Goal: Information Seeking & Learning: Understand process/instructions

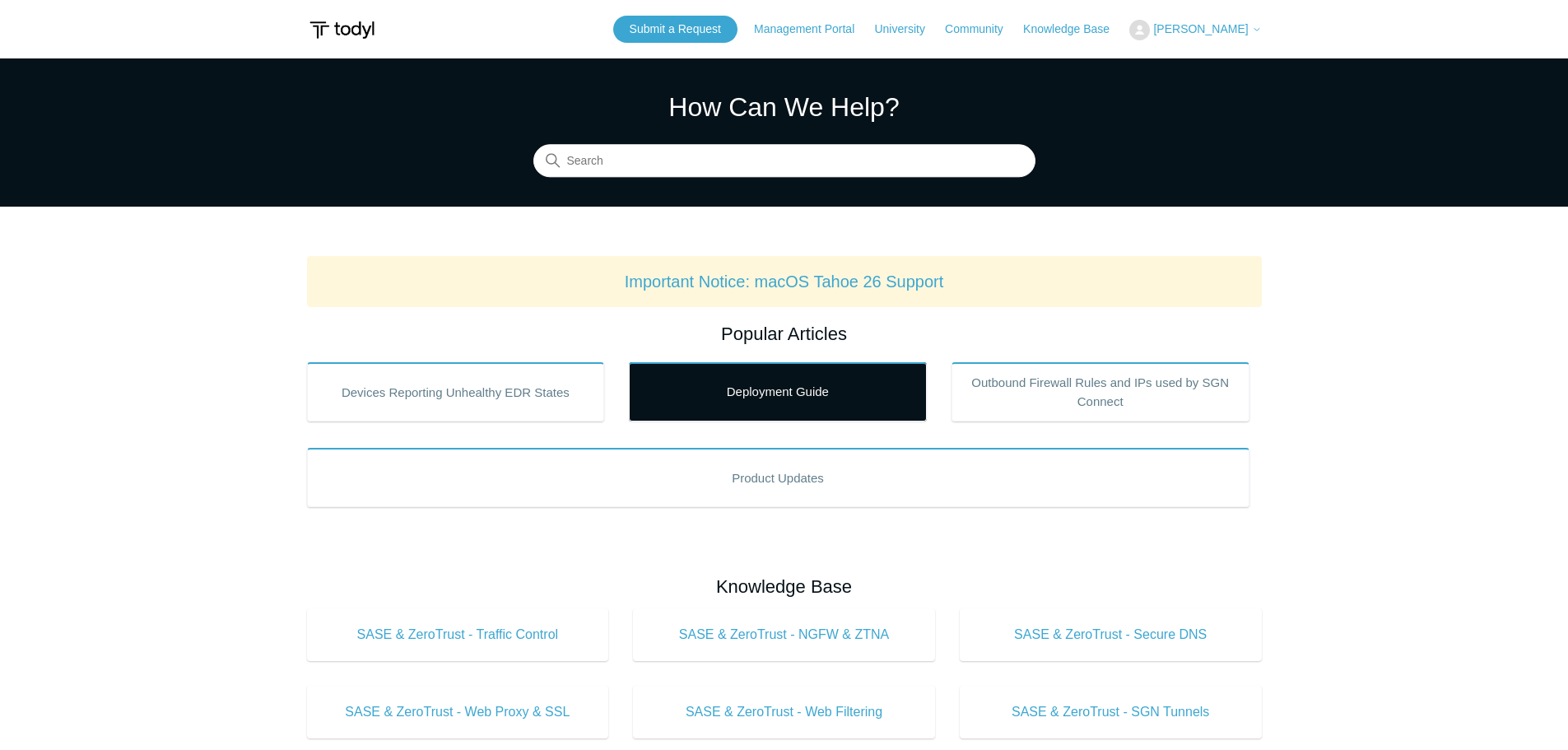
click at [762, 398] on link "Deployment Guide" at bounding box center [778, 391] width 298 height 60
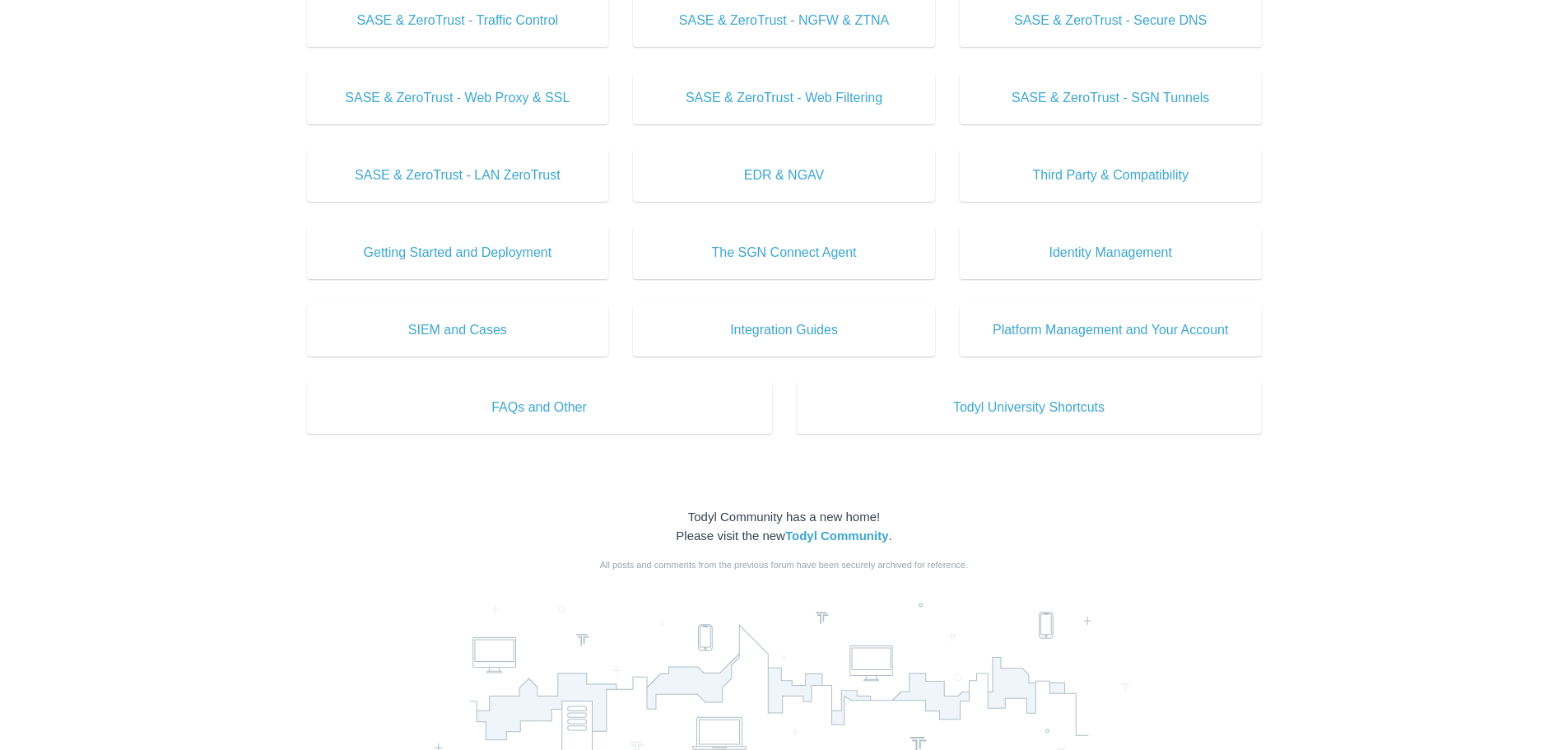
scroll to position [494, 0]
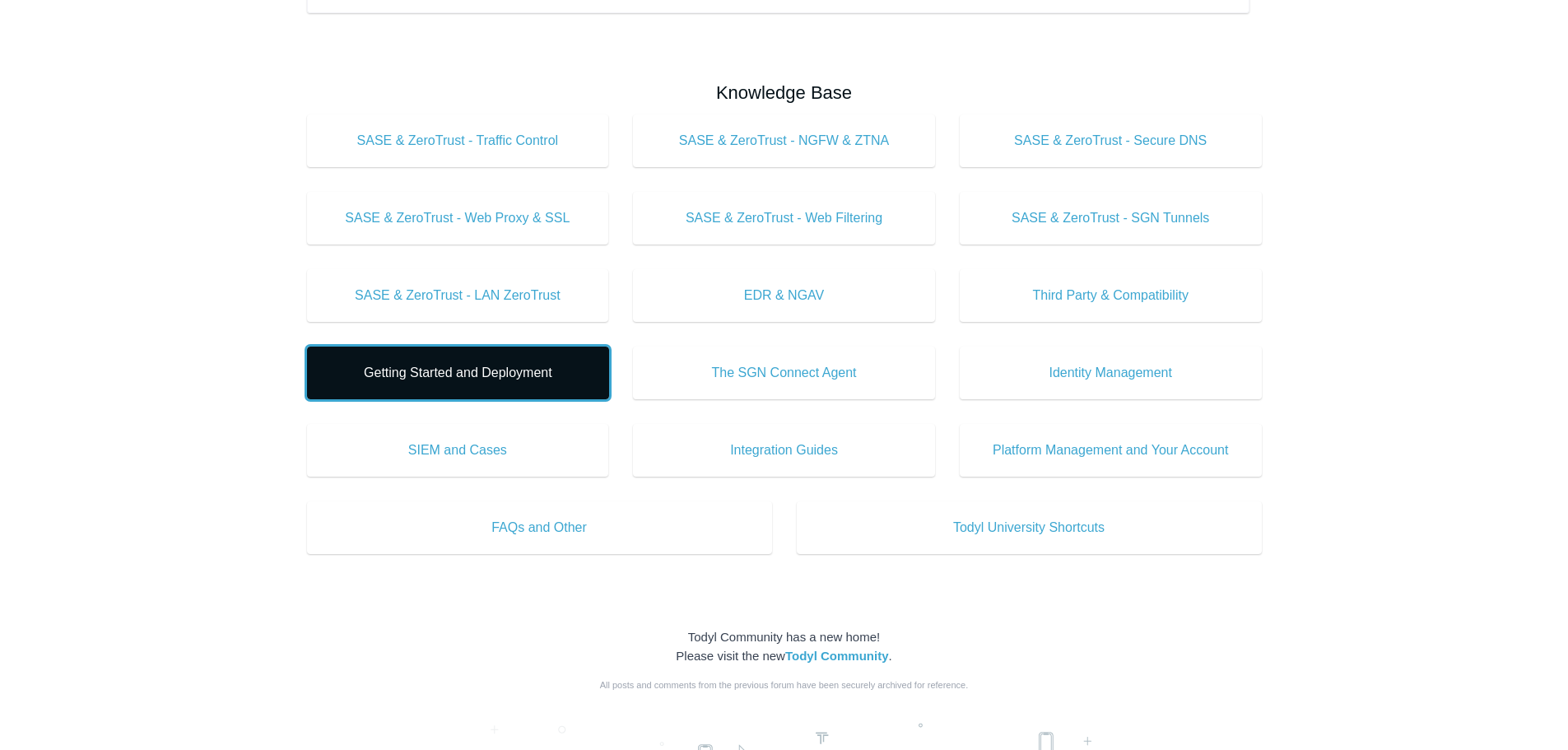
click at [498, 382] on span "Getting Started and Deployment" at bounding box center [458, 373] width 252 height 20
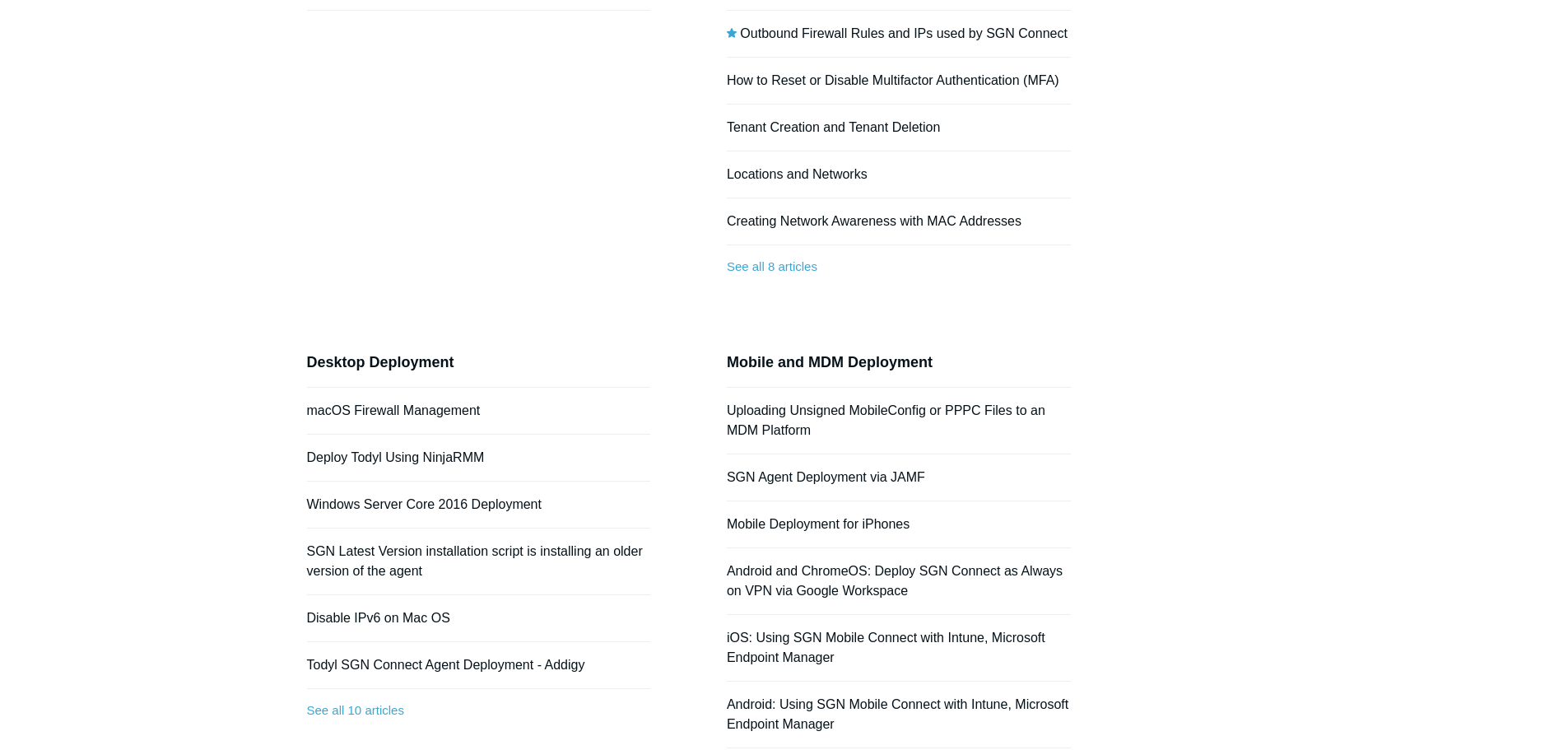
scroll to position [330, 0]
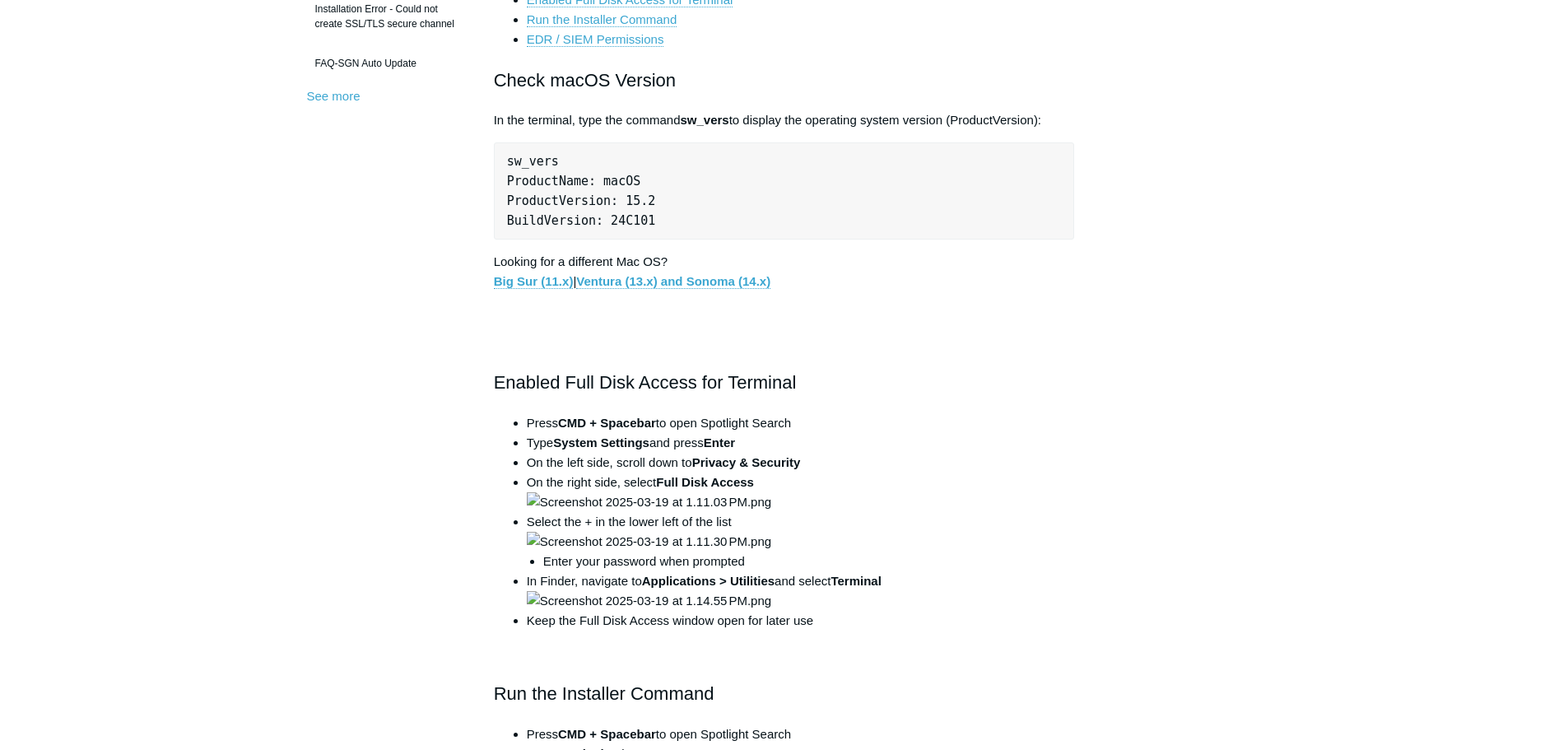
scroll to position [658, 0]
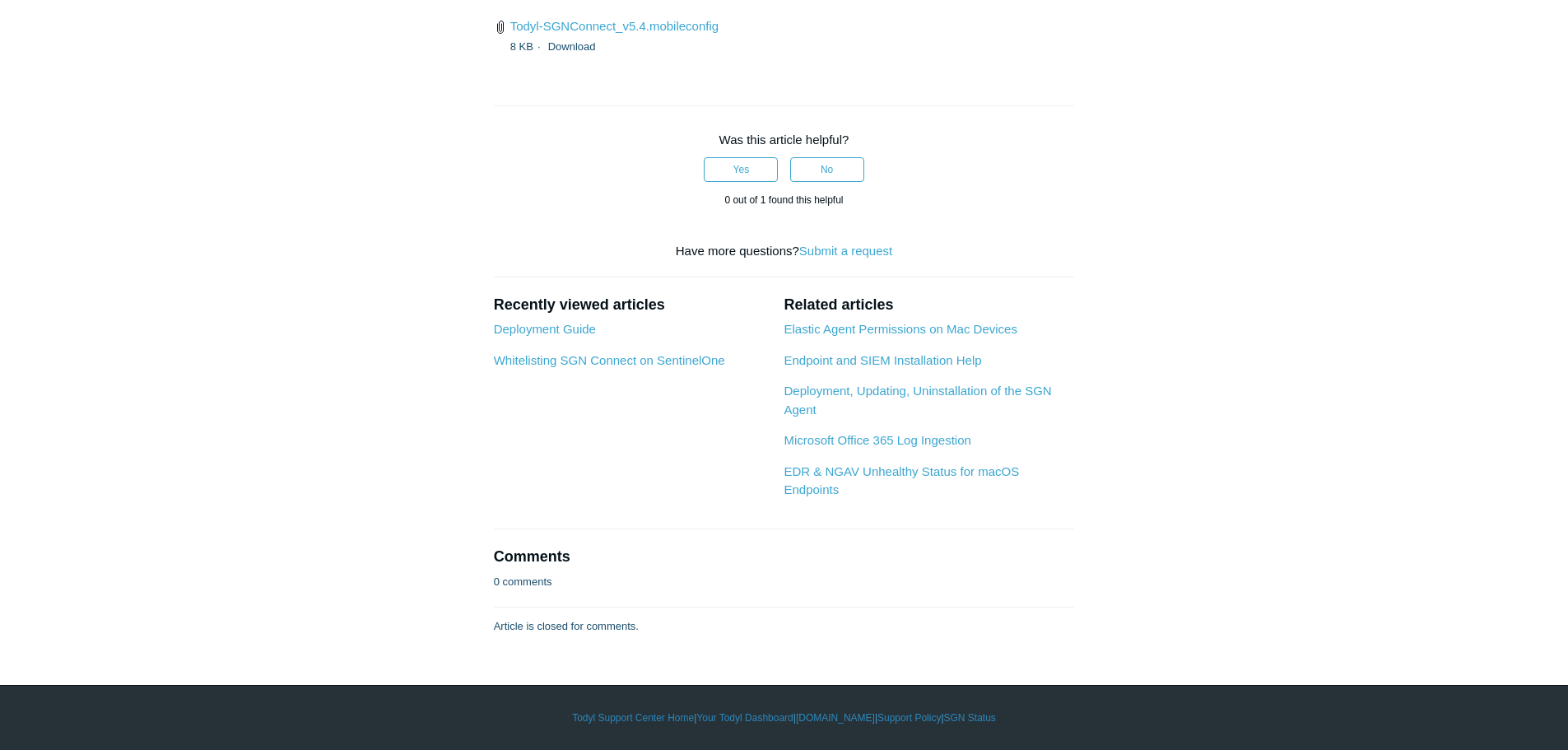
scroll to position [3457, 0]
